Goal: Information Seeking & Learning: Compare options

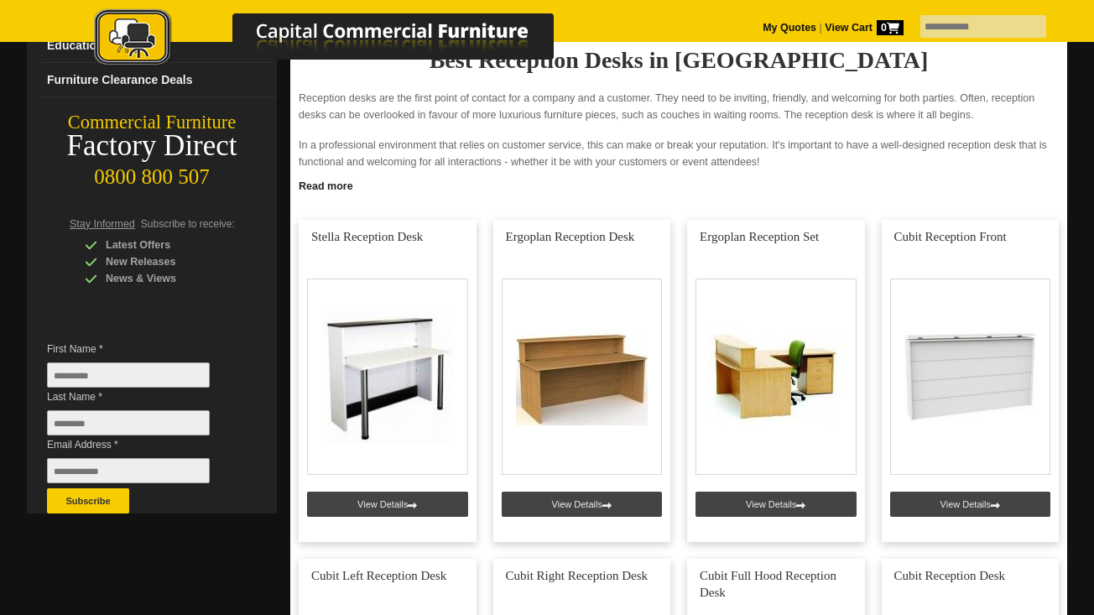
scroll to position [237, 0]
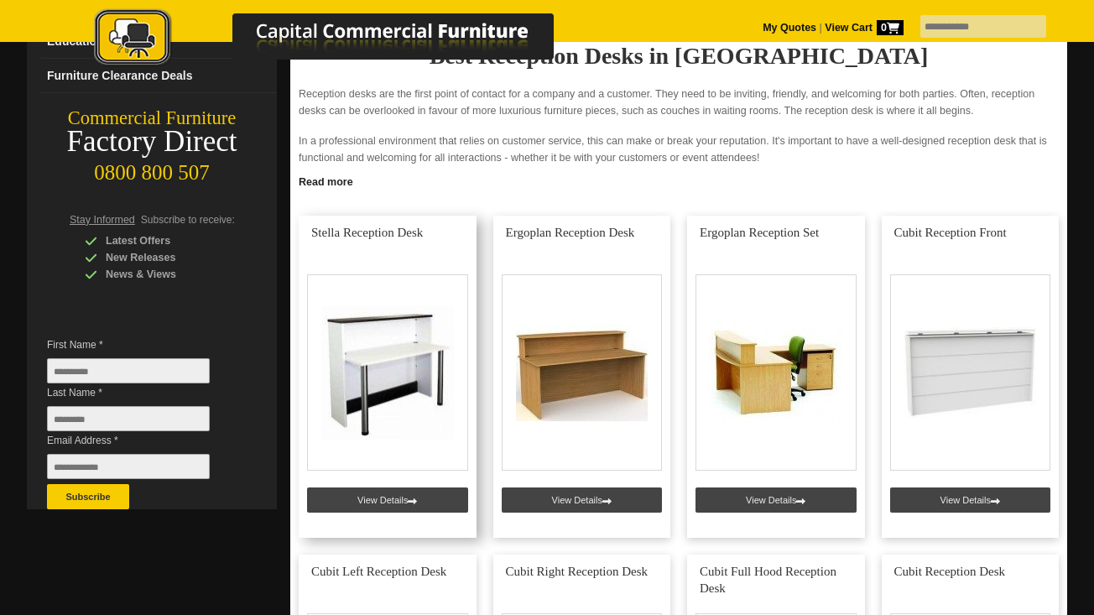
click at [424, 354] on link at bounding box center [388, 377] width 178 height 322
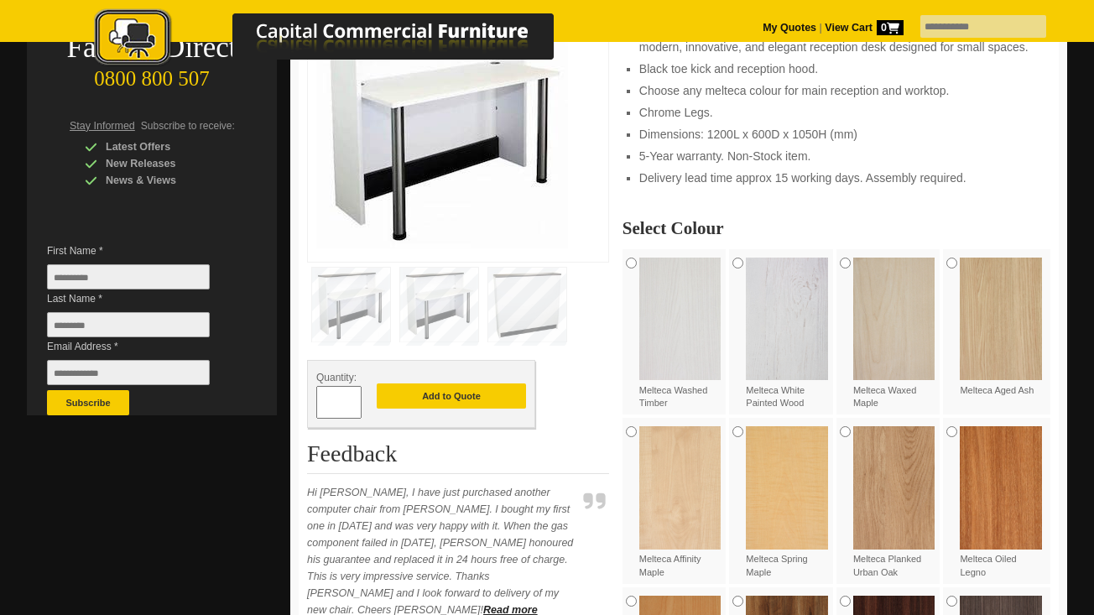
scroll to position [157, 0]
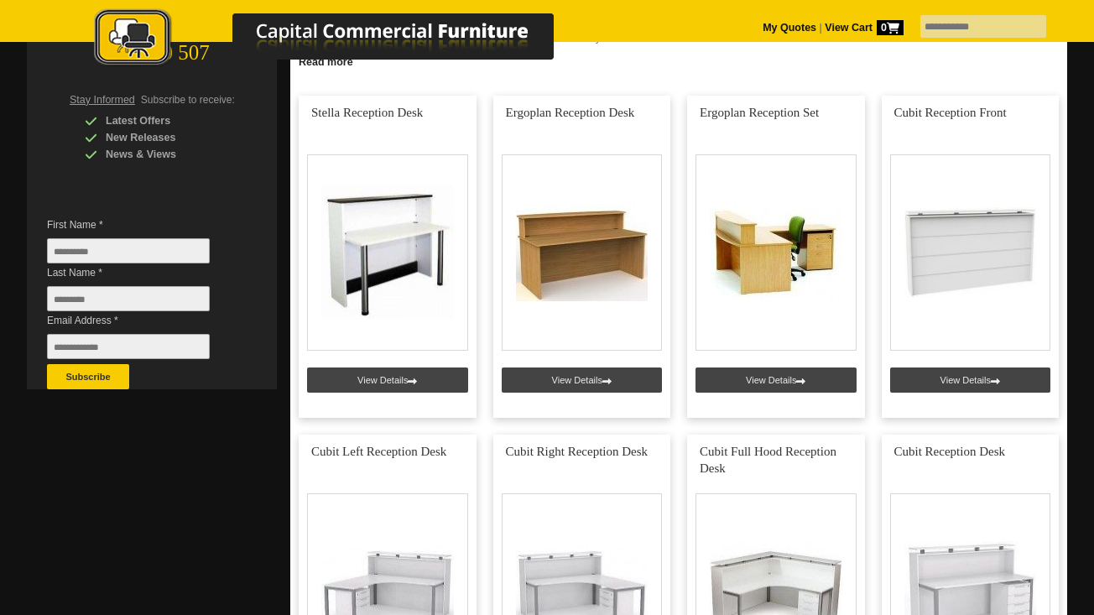
scroll to position [378, 0]
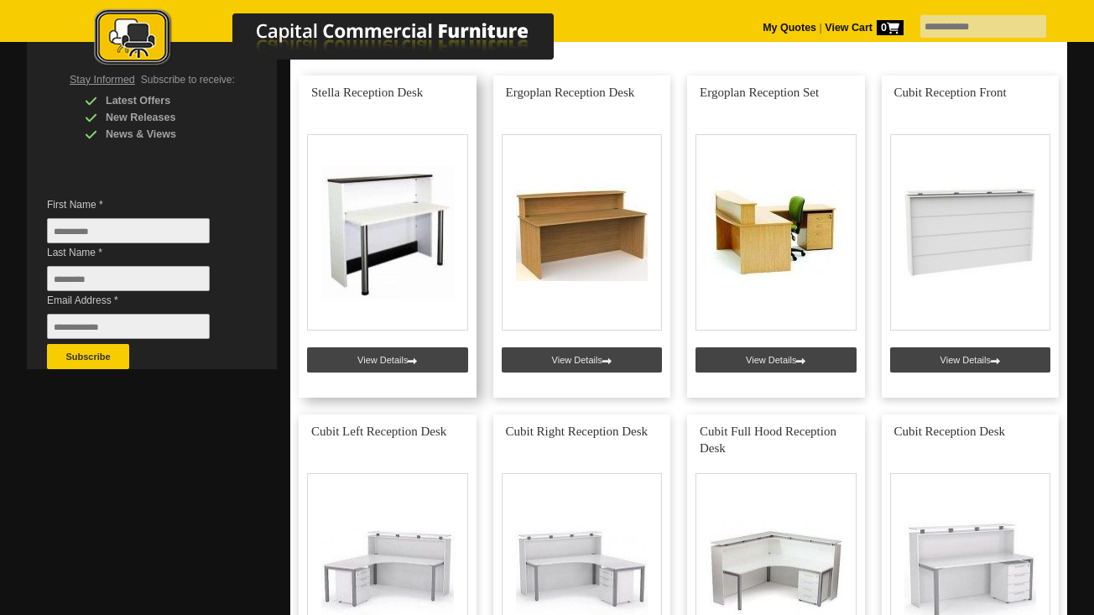
click at [391, 227] on link at bounding box center [388, 237] width 178 height 322
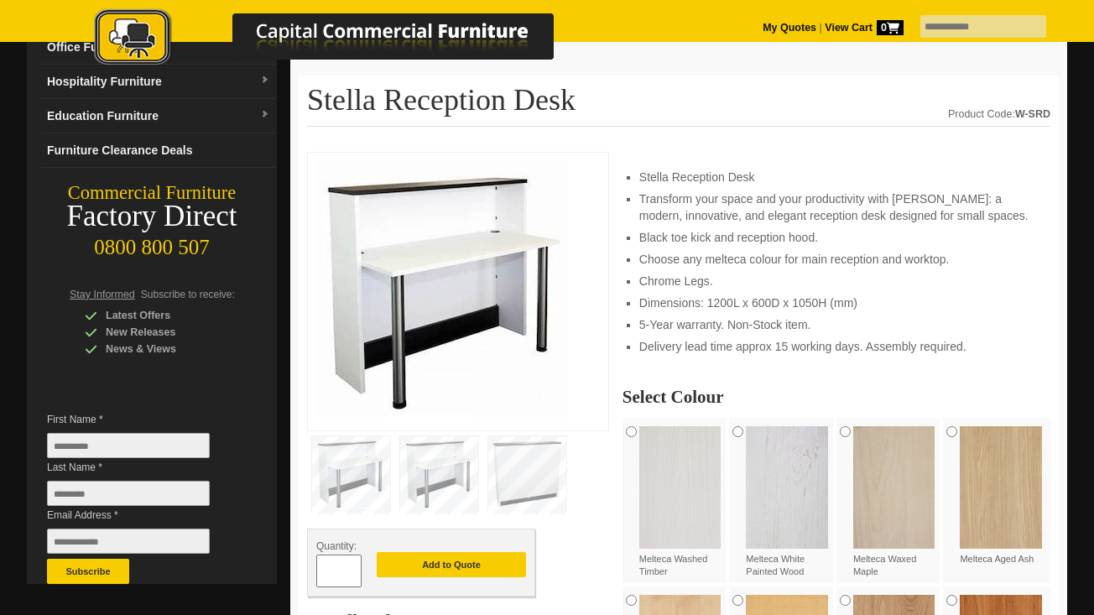
scroll to position [160, 0]
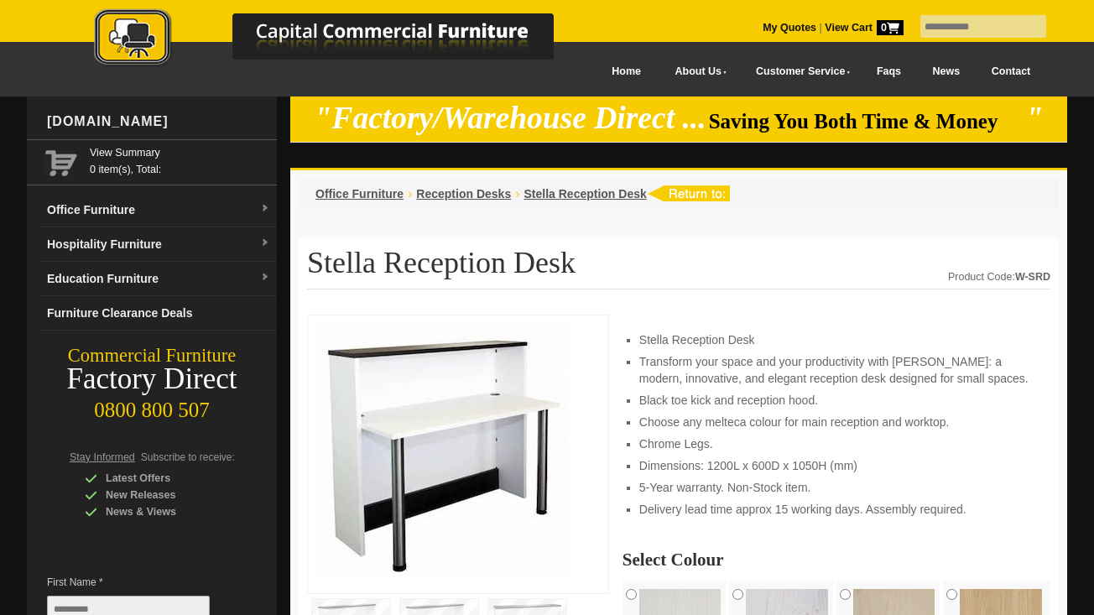
click at [624, 75] on div at bounding box center [341, 37] width 587 height 91
click at [623, 70] on picture at bounding box center [341, 66] width 587 height 12
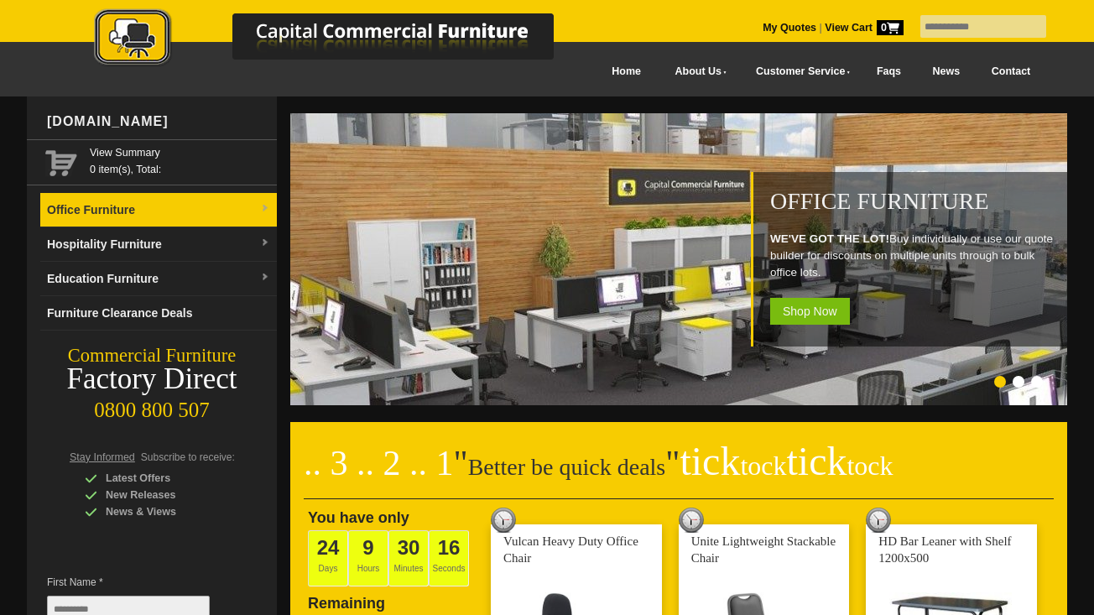
click at [127, 203] on link "Office Furniture" at bounding box center [158, 210] width 237 height 34
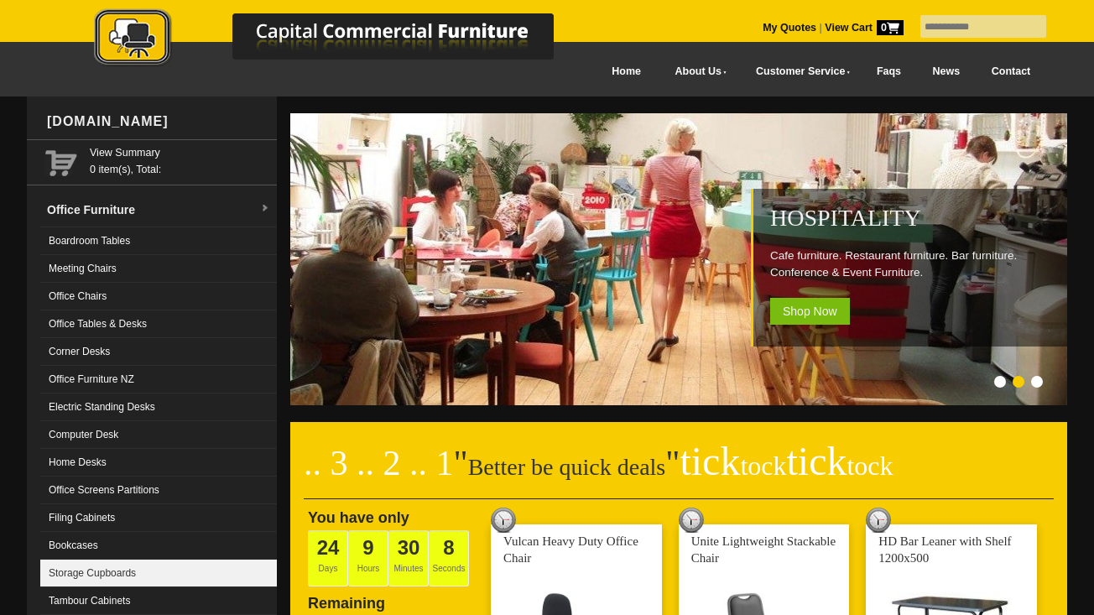
click at [100, 576] on link "Storage Cupboards" at bounding box center [158, 574] width 237 height 28
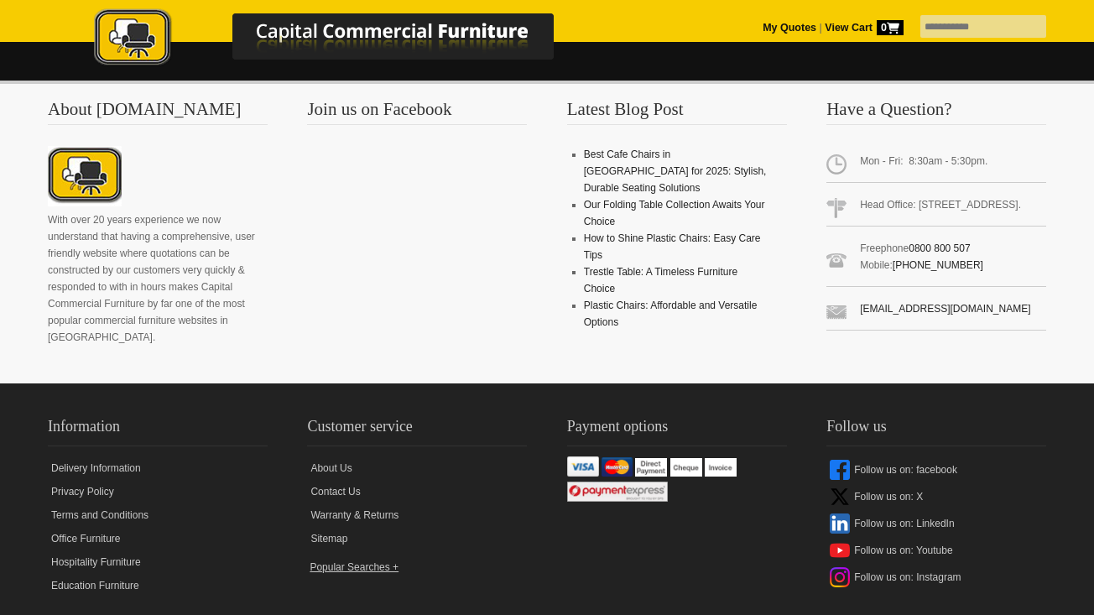
scroll to position [4860, 0]
